Goal: Information Seeking & Learning: Learn about a topic

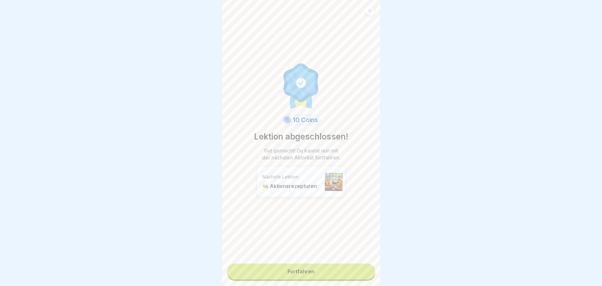
scroll to position [5, 0]
click at [314, 267] on link "Fortfahren" at bounding box center [301, 271] width 148 height 16
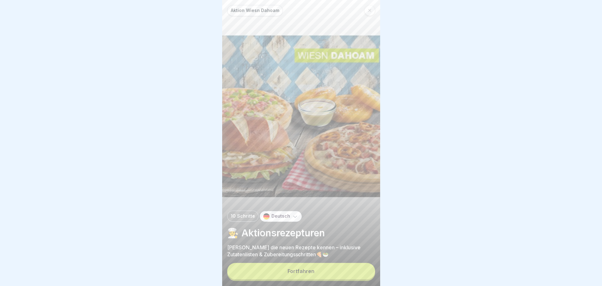
scroll to position [5, 0]
click at [286, 273] on button "Fortfahren" at bounding box center [301, 271] width 148 height 16
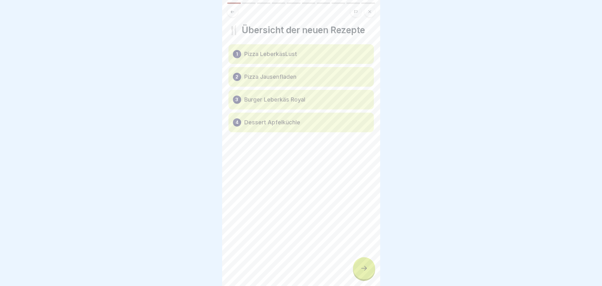
click at [363, 262] on div at bounding box center [364, 268] width 22 height 22
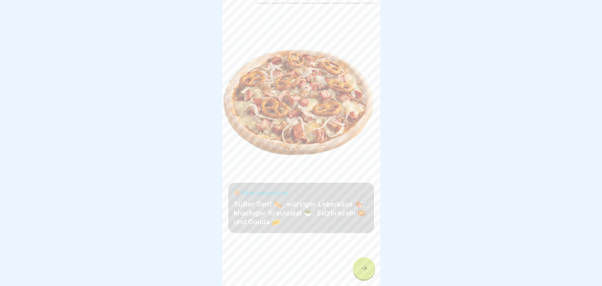
click at [359, 267] on div at bounding box center [364, 268] width 22 height 22
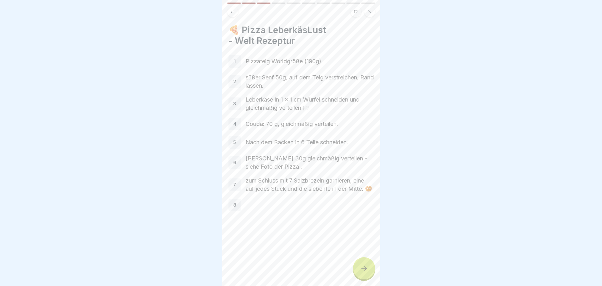
click at [358, 267] on div at bounding box center [364, 268] width 22 height 22
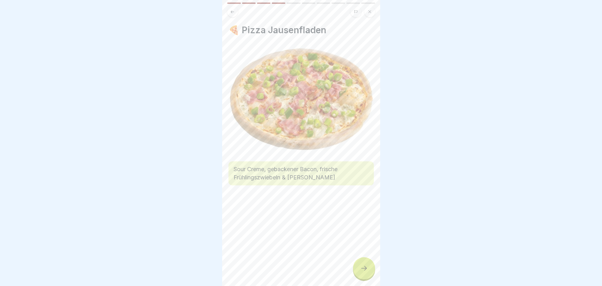
click at [358, 268] on div at bounding box center [364, 268] width 22 height 22
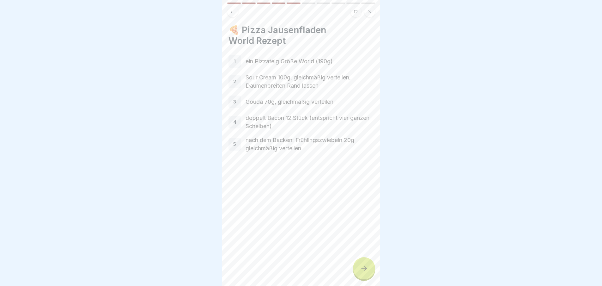
click at [358, 268] on div at bounding box center [364, 268] width 22 height 22
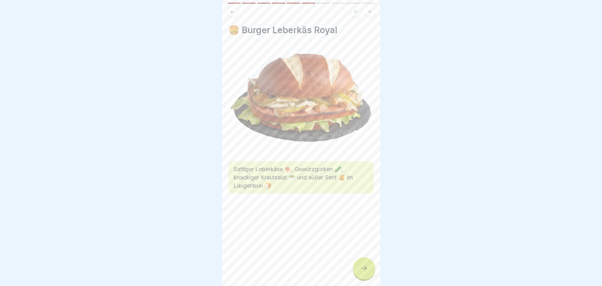
click at [235, 12] on div "🍔 Burger Leberkäs Royal Saftiger Leberkäse 🍖, Gewürzgurken 🥒, knackiger Krautsa…" at bounding box center [301, 143] width 158 height 286
click at [228, 6] on button at bounding box center [232, 11] width 11 height 11
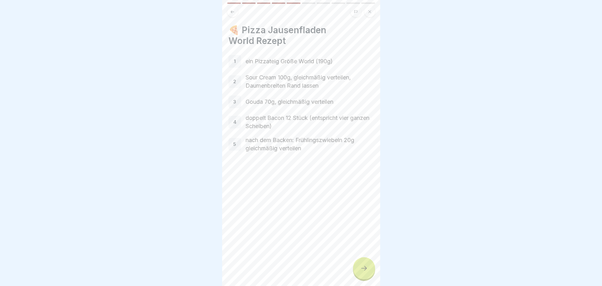
click at [228, 6] on button at bounding box center [232, 11] width 11 height 11
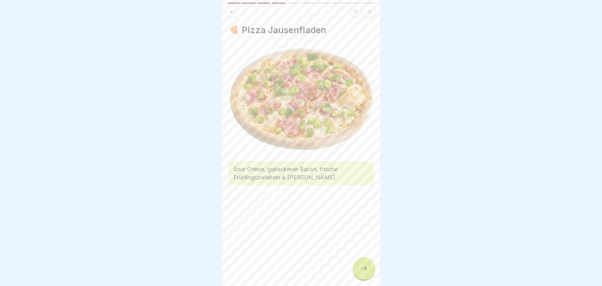
click at [361, 268] on icon at bounding box center [364, 268] width 8 height 8
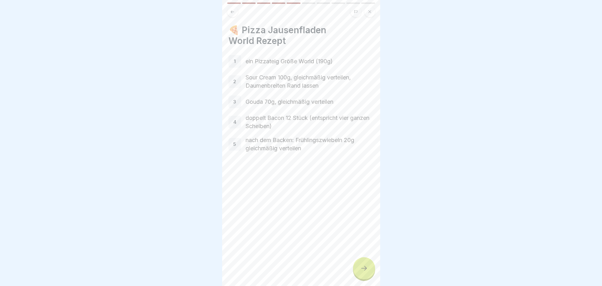
click at [366, 273] on div at bounding box center [364, 268] width 22 height 22
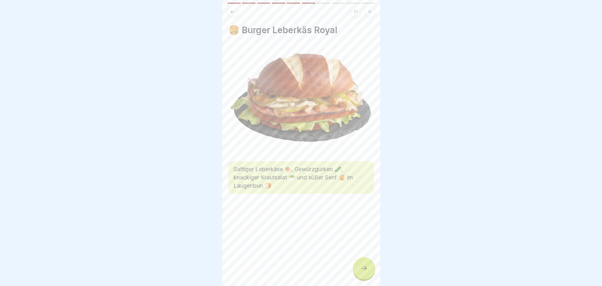
click at [366, 270] on icon at bounding box center [364, 268] width 8 height 8
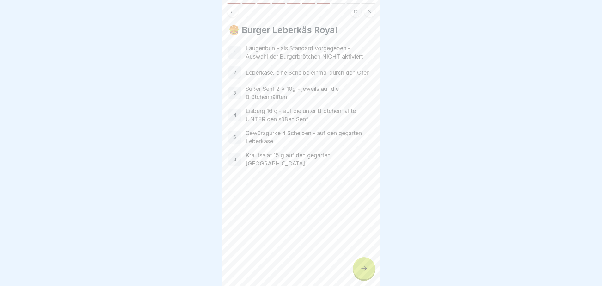
click at [366, 272] on icon at bounding box center [364, 268] width 8 height 8
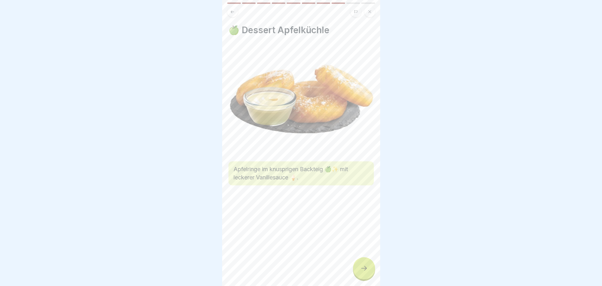
click at [366, 271] on icon at bounding box center [364, 268] width 8 height 8
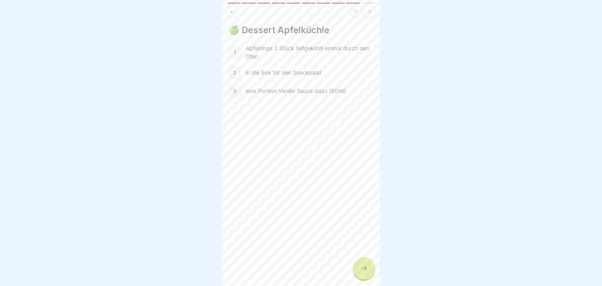
click at [361, 270] on icon at bounding box center [364, 268] width 8 height 8
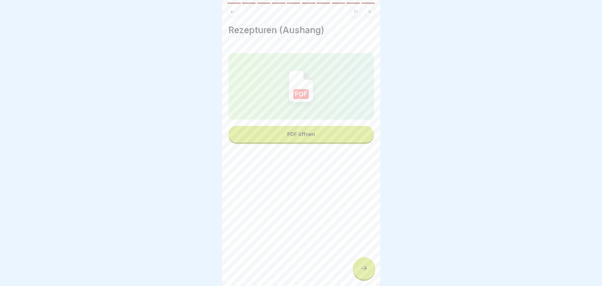
click at [367, 270] on icon at bounding box center [364, 268] width 8 height 8
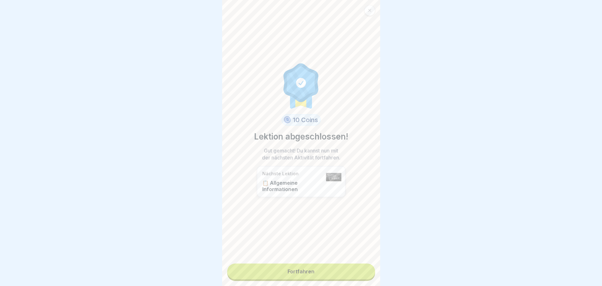
click at [330, 266] on link "Fortfahren" at bounding box center [301, 271] width 148 height 16
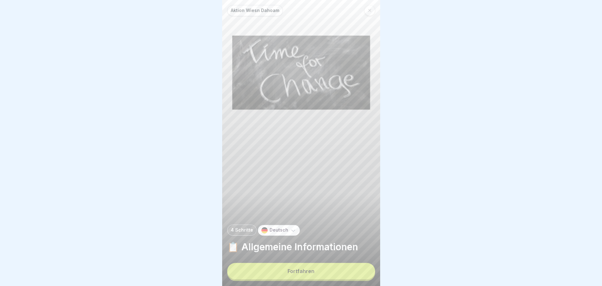
click at [260, 9] on p "Aktion Wiesn Dahoam" at bounding box center [255, 10] width 49 height 5
click at [366, 10] on div at bounding box center [369, 10] width 11 height 11
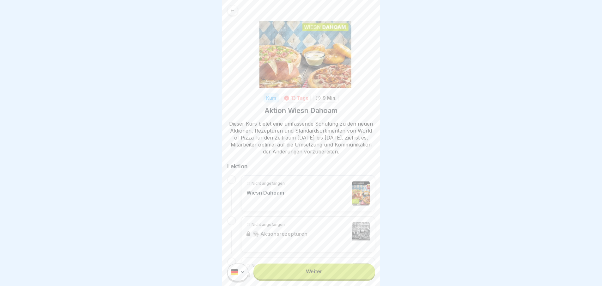
click at [324, 196] on div "Nicht angefangen Wiesn Dahoam" at bounding box center [307, 192] width 123 height 25
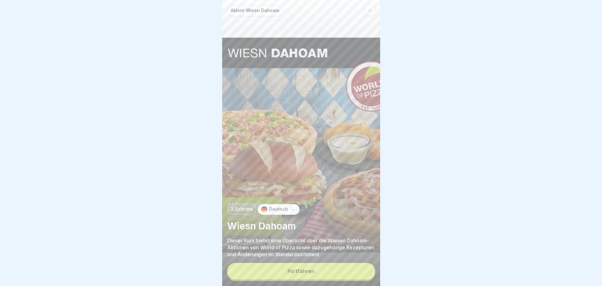
click at [267, 10] on p "Aktion Wiesn Dahoam" at bounding box center [255, 10] width 49 height 5
click at [260, 9] on p "Aktion Wiesn Dahoam" at bounding box center [255, 10] width 49 height 5
